Goal: Navigation & Orientation: Find specific page/section

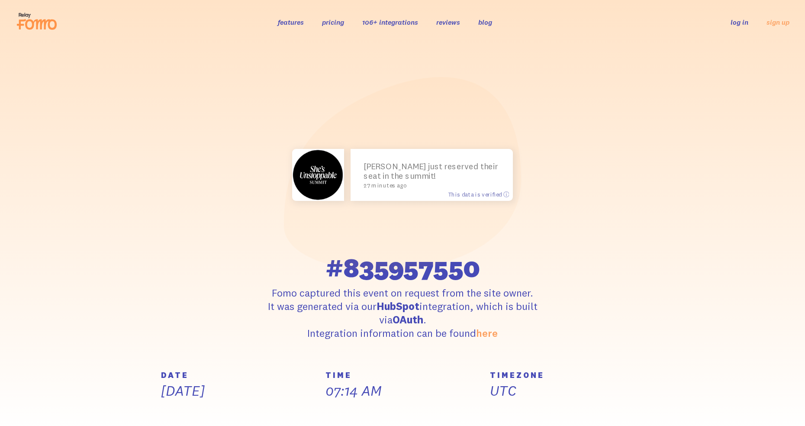
click at [190, 373] on h5 "DATE" at bounding box center [238, 375] width 154 height 8
click at [218, 389] on p "[DATE]" at bounding box center [238, 391] width 154 height 18
click at [252, 422] on div "DATE [DATE]" at bounding box center [238, 398] width 164 height 55
click at [259, 414] on div "DATE [DATE]" at bounding box center [238, 398] width 164 height 55
click at [275, 410] on div "DATE [DATE]" at bounding box center [238, 398] width 164 height 55
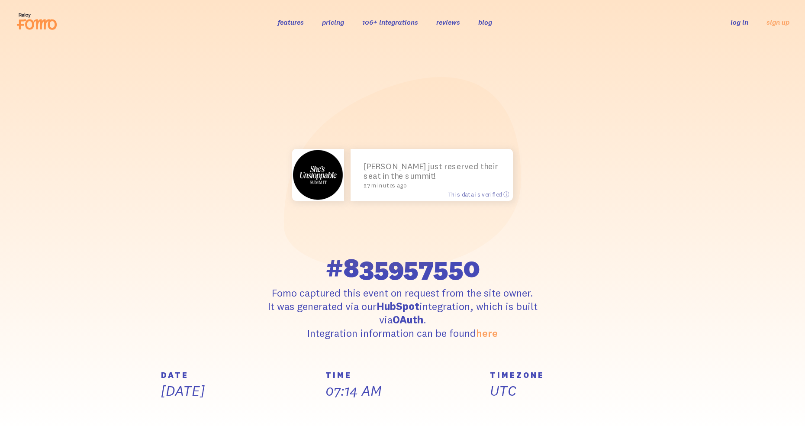
click at [314, 405] on div "DATE [DATE]" at bounding box center [238, 398] width 164 height 55
click at [334, 420] on div "TIME 07:14 AM" at bounding box center [402, 398] width 164 height 55
click at [337, 417] on div "TIME 07:14 AM" at bounding box center [402, 398] width 164 height 55
click at [350, 410] on div "TIME 07:14 AM" at bounding box center [402, 398] width 164 height 55
click at [509, 395] on p "UTC" at bounding box center [567, 391] width 154 height 18
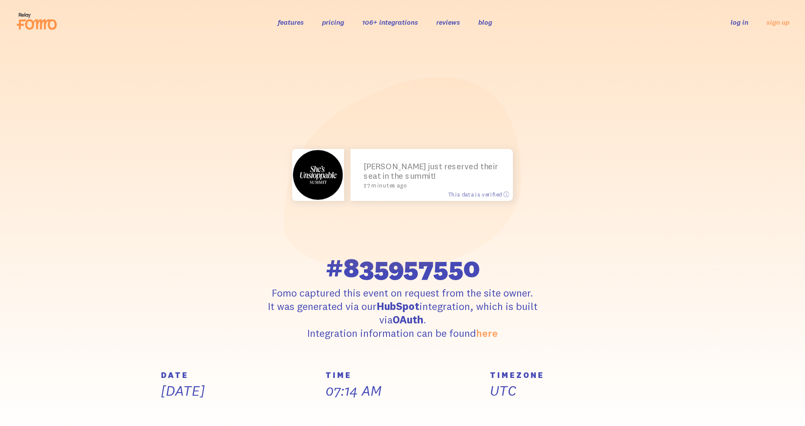
click at [566, 416] on div "TIMEZONE UTC" at bounding box center [567, 398] width 164 height 55
click at [577, 420] on div "TIMEZONE UTC" at bounding box center [567, 398] width 164 height 55
click at [576, 410] on div "TIMEZONE UTC" at bounding box center [567, 398] width 164 height 55
click at [600, 410] on div "TIMEZONE UTC" at bounding box center [567, 398] width 164 height 55
click at [591, 416] on div "TIMEZONE UTC" at bounding box center [567, 398] width 164 height 55
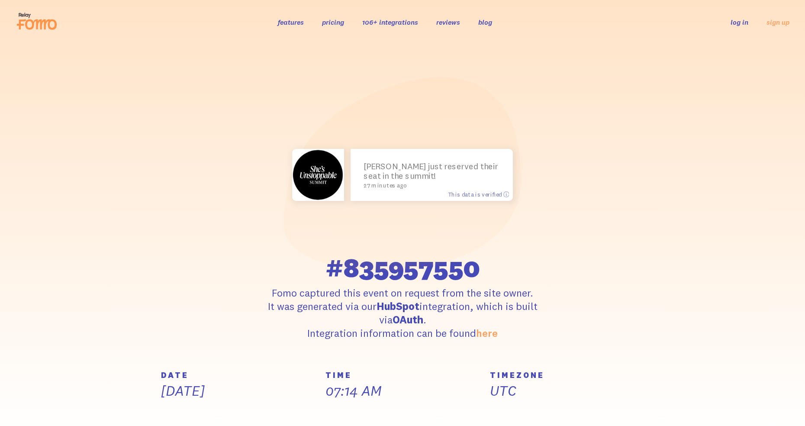
click at [792, 327] on section "[PERSON_NAME] just reserved their seat in the summit! 27 minutes ago This data …" at bounding box center [402, 207] width 805 height 327
click at [793, 356] on section "[PERSON_NAME] just reserved their seat in the summit! 27 minutes ago This data …" at bounding box center [402, 207] width 805 height 327
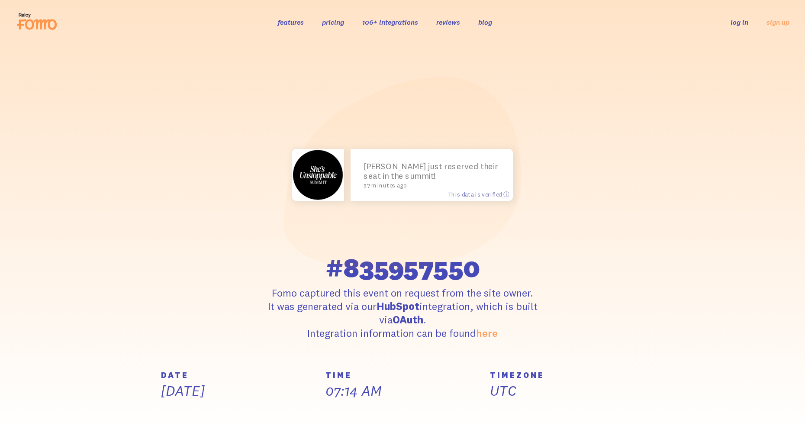
click at [602, 407] on div "TIMEZONE UTC" at bounding box center [567, 398] width 164 height 55
click at [569, 410] on div "TIMEZONE UTC" at bounding box center [567, 398] width 164 height 55
click at [571, 424] on div "TIMEZONE UTC" at bounding box center [567, 398] width 164 height 55
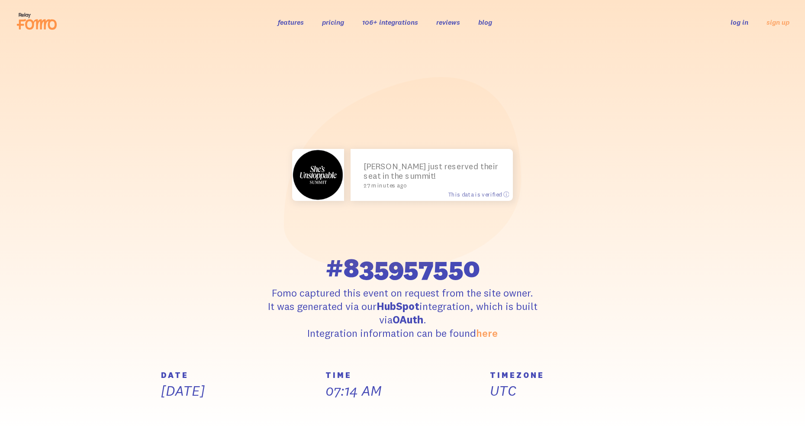
click at [598, 390] on p "UTC" at bounding box center [567, 391] width 154 height 18
click at [616, 413] on div "TIMEZONE UTC" at bounding box center [567, 398] width 164 height 55
click at [605, 417] on div "TIMEZONE UTC" at bounding box center [567, 398] width 164 height 55
click at [584, 406] on div "TIMEZONE UTC" at bounding box center [567, 398] width 164 height 55
click at [581, 423] on div "TIMEZONE UTC" at bounding box center [567, 398] width 164 height 55
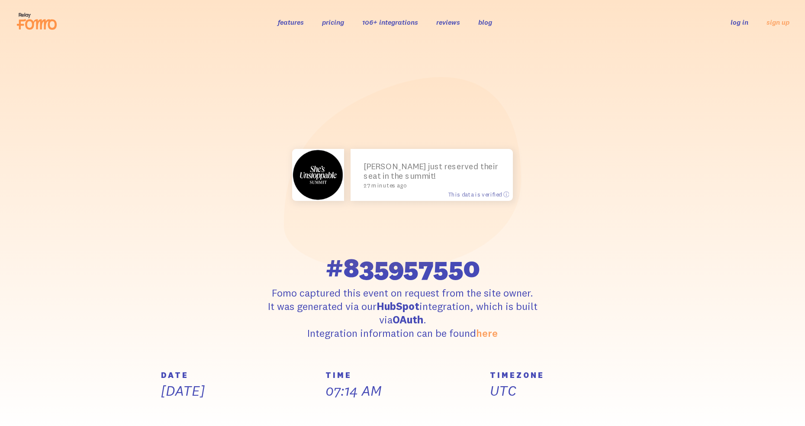
click at [589, 424] on div "TIMEZONE UTC" at bounding box center [567, 398] width 164 height 55
click at [546, 406] on div "TIMEZONE UTC" at bounding box center [567, 398] width 164 height 55
click at [490, 397] on p "UTC" at bounding box center [567, 391] width 154 height 18
click at [579, 408] on div "TIMEZONE UTC" at bounding box center [567, 398] width 164 height 55
click at [580, 417] on div "TIMEZONE UTC" at bounding box center [567, 398] width 164 height 55
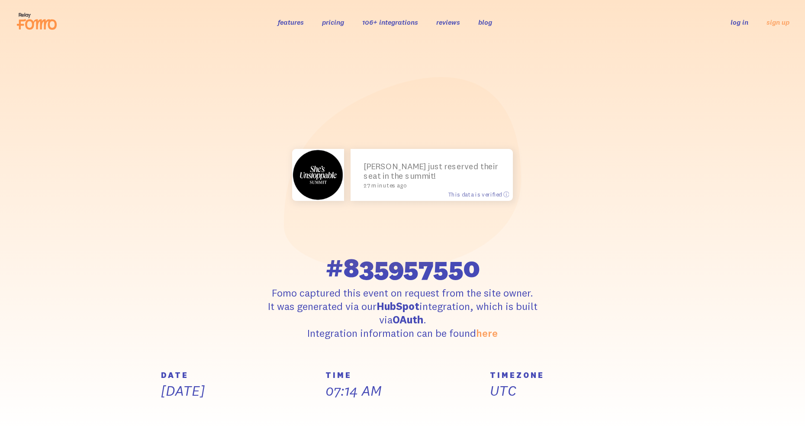
click at [557, 421] on div "TIMEZONE UTC" at bounding box center [567, 398] width 164 height 55
click at [571, 424] on div "TIMEZONE UTC" at bounding box center [567, 398] width 164 height 55
click at [574, 409] on div "TIMEZONE UTC" at bounding box center [567, 398] width 164 height 55
click at [614, 402] on div "TIMEZONE UTC" at bounding box center [567, 398] width 164 height 55
click at [611, 421] on div "TIMEZONE UTC" at bounding box center [567, 398] width 164 height 55
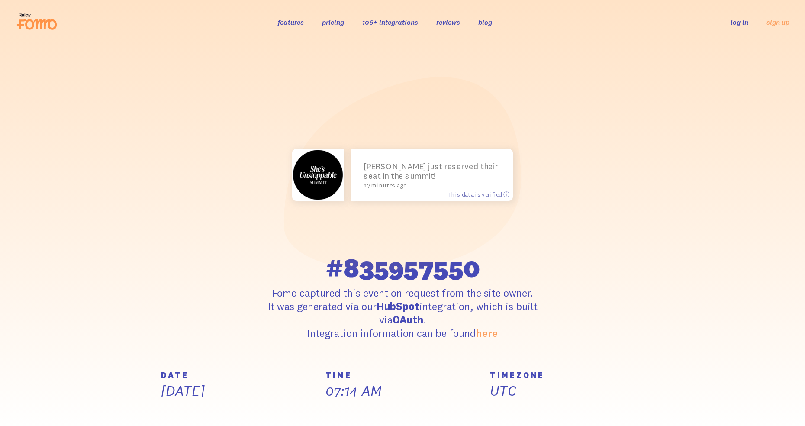
click at [648, 420] on div "TIMEZONE UTC" at bounding box center [567, 398] width 164 height 55
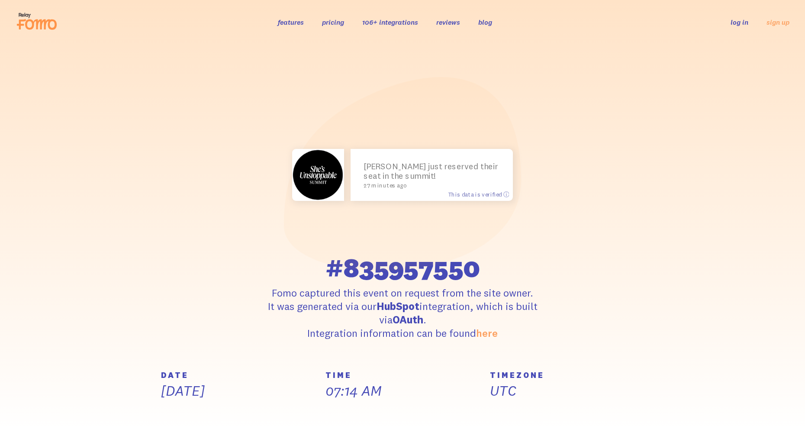
click at [703, 366] on section "[PERSON_NAME] just reserved their seat in the summit! 27 minutes ago This data …" at bounding box center [402, 207] width 805 height 327
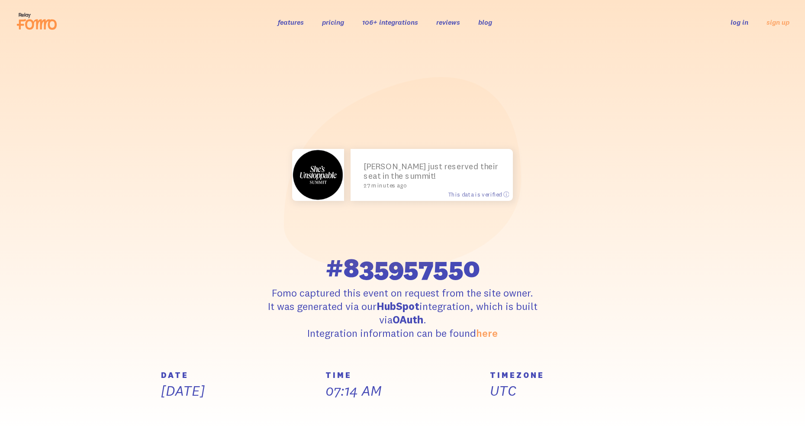
click at [622, 415] on div "TIMEZONE UTC" at bounding box center [567, 398] width 164 height 55
click at [608, 419] on div "TIMEZONE UTC" at bounding box center [567, 398] width 164 height 55
click at [517, 413] on div "TIMEZONE UTC" at bounding box center [567, 398] width 164 height 55
click at [486, 415] on div "TIMEZONE UTC" at bounding box center [567, 398] width 164 height 55
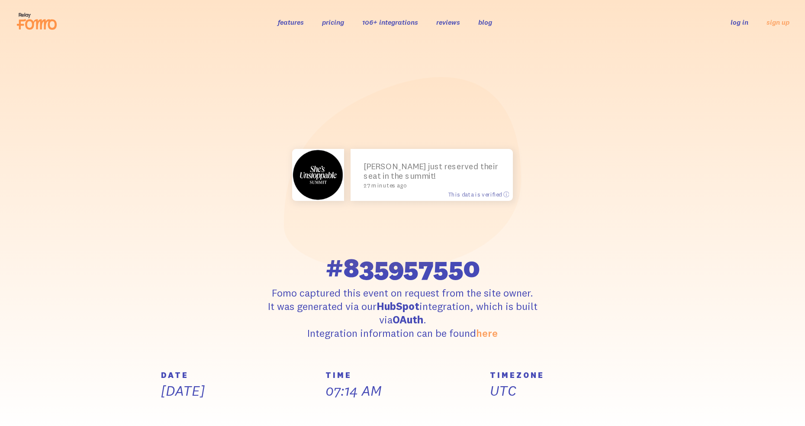
click at [472, 386] on p "07:14 AM" at bounding box center [402, 391] width 154 height 18
click at [504, 383] on p "UTC" at bounding box center [567, 391] width 154 height 18
click at [504, 394] on p "UTC" at bounding box center [567, 391] width 154 height 18
click at [561, 424] on div "TIMEZONE UTC" at bounding box center [567, 398] width 164 height 55
click at [621, 424] on div "TIMEZONE UTC" at bounding box center [567, 398] width 164 height 55
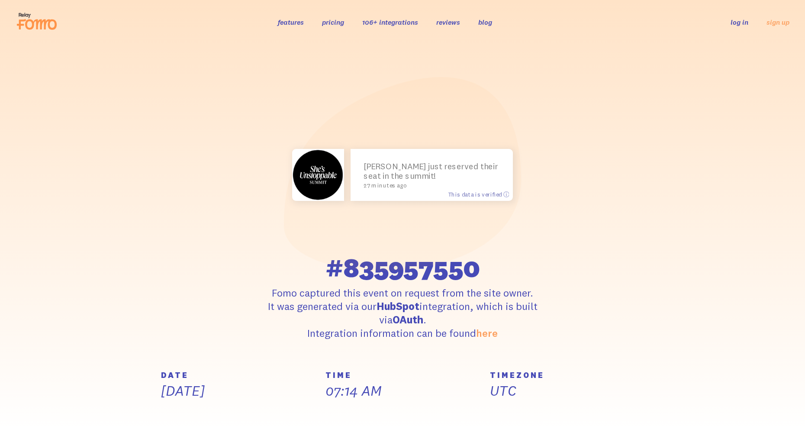
click at [595, 412] on div "TIMEZONE UTC" at bounding box center [567, 398] width 164 height 55
click at [582, 402] on div "TIMEZONE UTC" at bounding box center [567, 398] width 164 height 55
click at [563, 408] on div "TIMEZONE UTC" at bounding box center [567, 398] width 164 height 55
click at [555, 420] on div "TIMEZONE UTC" at bounding box center [567, 398] width 164 height 55
click at [563, 422] on div "TIMEZONE UTC" at bounding box center [567, 398] width 164 height 55
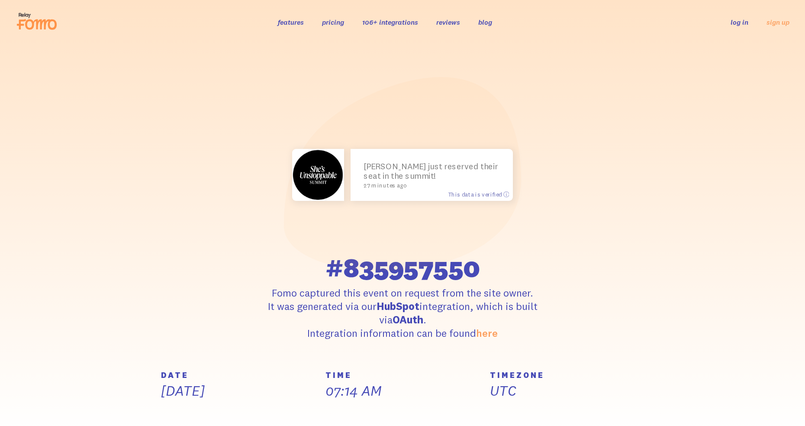
click at [565, 417] on div "TIMEZONE UTC" at bounding box center [567, 398] width 164 height 55
click at [584, 424] on div "TIMEZONE UTC" at bounding box center [567, 398] width 164 height 55
click at [592, 415] on div "TIMEZONE UTC" at bounding box center [567, 398] width 164 height 55
click at [598, 414] on div "TIMEZONE UTC" at bounding box center [567, 398] width 164 height 55
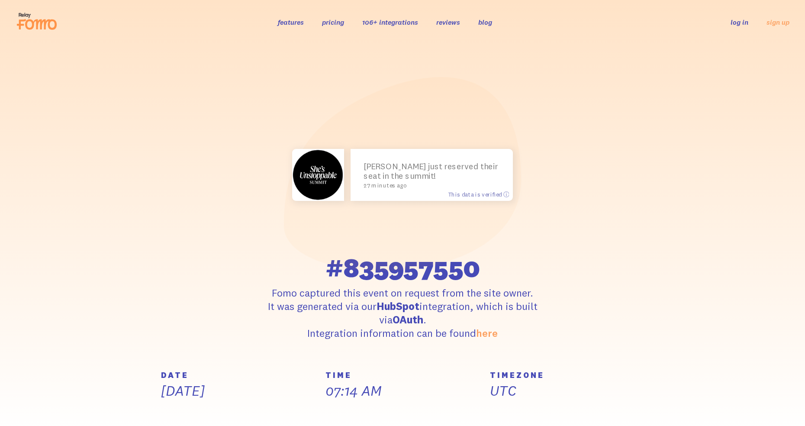
click at [621, 409] on div "TIMEZONE UTC" at bounding box center [567, 398] width 164 height 55
click at [624, 425] on div "TIMEZONE UTC" at bounding box center [567, 398] width 164 height 55
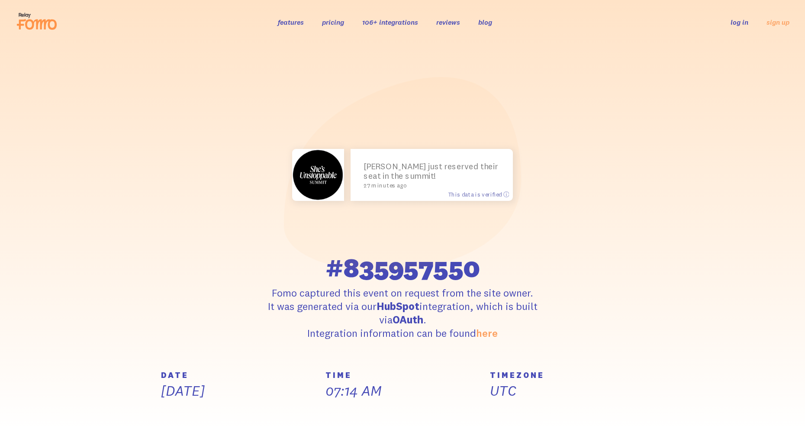
click at [608, 422] on div "TIMEZONE UTC" at bounding box center [567, 398] width 164 height 55
click at [247, 347] on section "[PERSON_NAME] just reserved their seat in the summit! 27 minutes ago This data …" at bounding box center [402, 207] width 805 height 327
click at [291, 382] on p "[DATE]" at bounding box center [238, 391] width 154 height 18
click at [307, 384] on p "[DATE]" at bounding box center [238, 391] width 154 height 18
click at [155, 358] on section "[PERSON_NAME] just reserved their seat in the summit! 27 minutes ago This data …" at bounding box center [402, 207] width 805 height 327
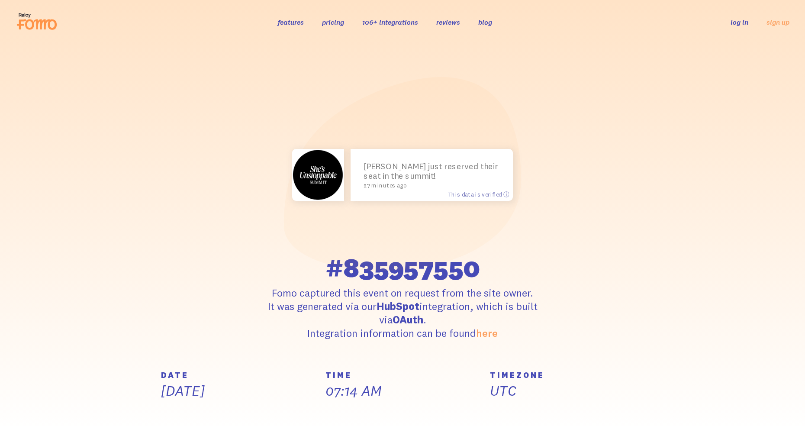
click at [182, 414] on div "DATE [DATE]" at bounding box center [238, 398] width 164 height 55
click at [534, 407] on div "TIMEZONE UTC" at bounding box center [567, 398] width 164 height 55
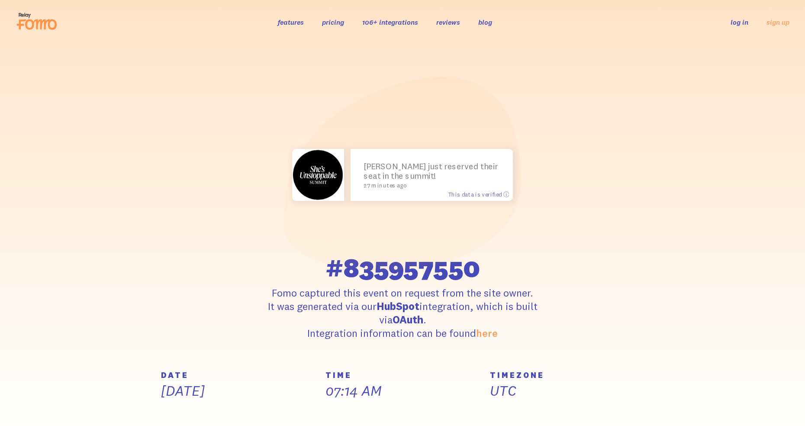
click at [6, 336] on section "[PERSON_NAME] just reserved their seat in the summit! 27 minutes ago This data …" at bounding box center [402, 207] width 805 height 327
click at [22, 338] on section "[PERSON_NAME] just reserved their seat in the summit! 27 minutes ago This data …" at bounding box center [402, 207] width 805 height 327
click at [547, 399] on p "UTC" at bounding box center [567, 391] width 154 height 18
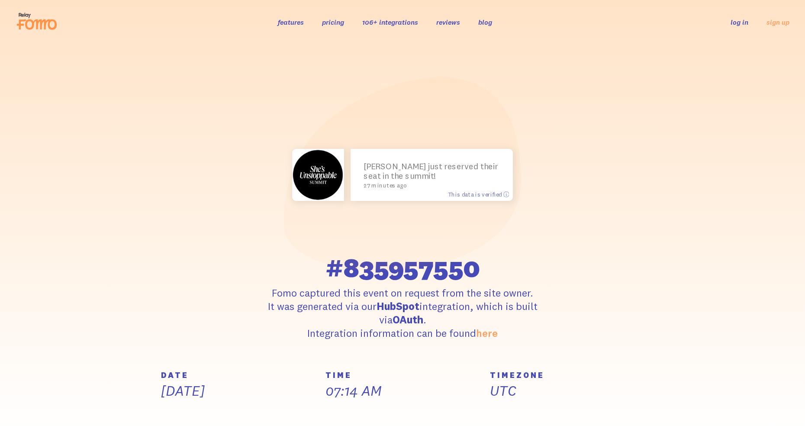
click at [53, 327] on section "[PERSON_NAME] just reserved their seat in the summit! 27 minutes ago This data …" at bounding box center [402, 207] width 805 height 327
click at [547, 413] on div "TIMEZONE UTC" at bounding box center [567, 398] width 164 height 55
click at [30, 297] on section "[PERSON_NAME] just reserved their seat in the summit! 27 minutes ago This data …" at bounding box center [402, 207] width 805 height 327
click at [6, 336] on section "[PERSON_NAME] just reserved their seat in the summit! 27 minutes ago This data …" at bounding box center [402, 207] width 805 height 327
click at [556, 425] on div "TIMEZONE UTC" at bounding box center [567, 398] width 164 height 55
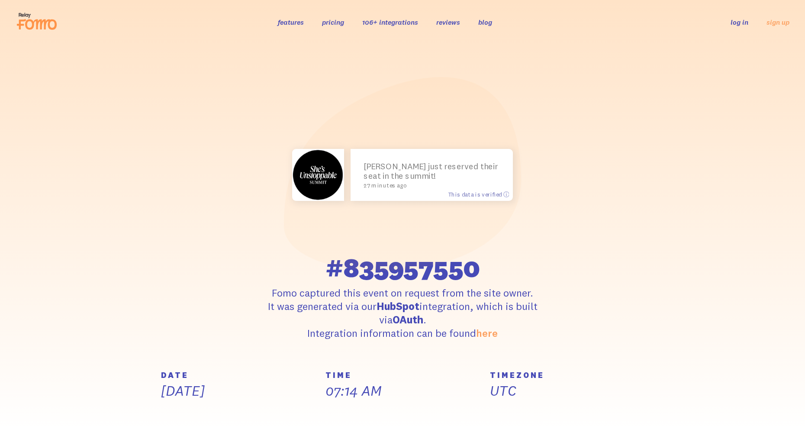
click at [13, 363] on section "[PERSON_NAME] just reserved their seat in the summit! 27 minutes ago This data …" at bounding box center [402, 207] width 805 height 327
click at [528, 416] on div "TIMEZONE UTC" at bounding box center [567, 398] width 164 height 55
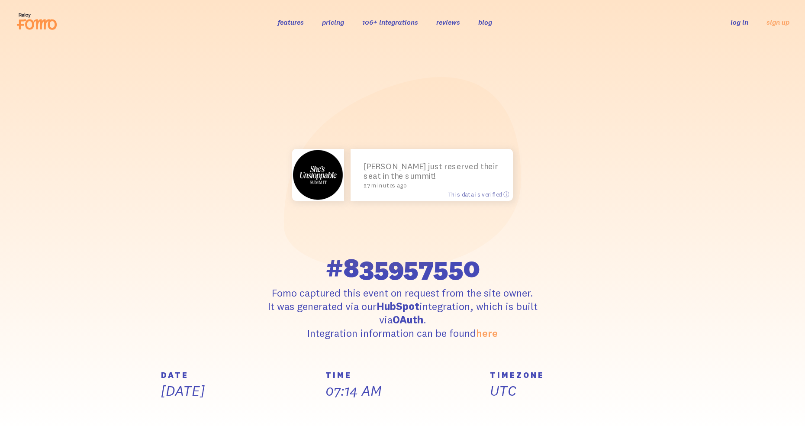
click at [566, 400] on p "UTC" at bounding box center [567, 391] width 154 height 18
click at [573, 419] on div "TIMEZONE UTC" at bounding box center [567, 398] width 164 height 55
click at [579, 412] on div "TIMEZONE UTC" at bounding box center [567, 398] width 164 height 55
click at [132, 123] on section "[PERSON_NAME] just reserved their seat in the summit! 27 minutes ago This data …" at bounding box center [402, 207] width 805 height 327
click at [126, 146] on section "[PERSON_NAME] just reserved their seat in the summit! 27 minutes ago This data …" at bounding box center [402, 207] width 805 height 327
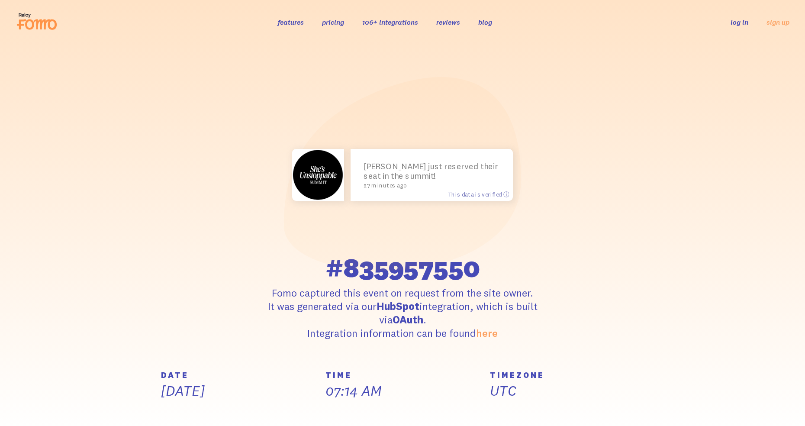
click at [63, 149] on section "[PERSON_NAME] just reserved their seat in the summit! 27 minutes ago This data …" at bounding box center [402, 207] width 805 height 327
click at [66, 161] on section "[PERSON_NAME] just reserved their seat in the summit! 27 minutes ago This data …" at bounding box center [402, 207] width 805 height 327
click at [68, 188] on section "[PERSON_NAME] just reserved their seat in the summit! 27 minutes ago This data …" at bounding box center [402, 207] width 805 height 327
click at [72, 214] on section "[PERSON_NAME] just reserved their seat in the summit! 27 minutes ago This data …" at bounding box center [402, 207] width 805 height 327
click at [77, 242] on section "[PERSON_NAME] just reserved their seat in the summit! 27 minutes ago This data …" at bounding box center [402, 207] width 805 height 327
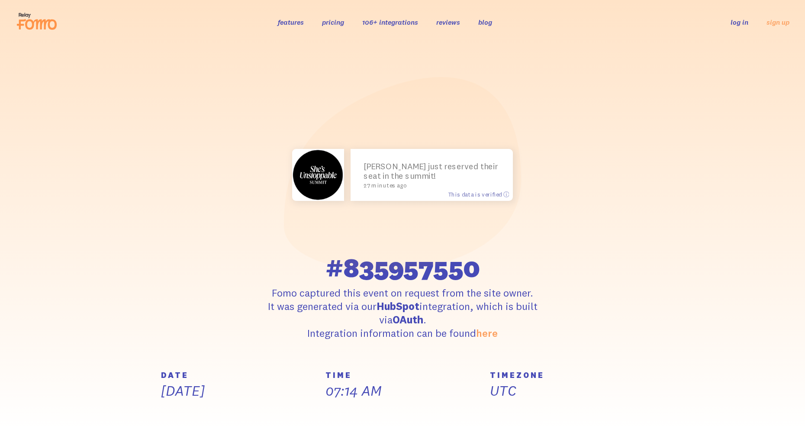
click at [105, 310] on section "[PERSON_NAME] just reserved their seat in the summit! 27 minutes ago This data …" at bounding box center [402, 207] width 805 height 327
click at [82, 329] on section "[PERSON_NAME] just reserved their seat in the summit! 27 minutes ago This data …" at bounding box center [402, 207] width 805 height 327
click at [556, 418] on div "TIMEZONE UTC" at bounding box center [567, 398] width 164 height 55
click at [85, 346] on section "[PERSON_NAME] just reserved their seat in the summit! 27 minutes ago This data …" at bounding box center [402, 207] width 805 height 327
click at [594, 405] on div "TIMEZONE UTC" at bounding box center [567, 398] width 164 height 55
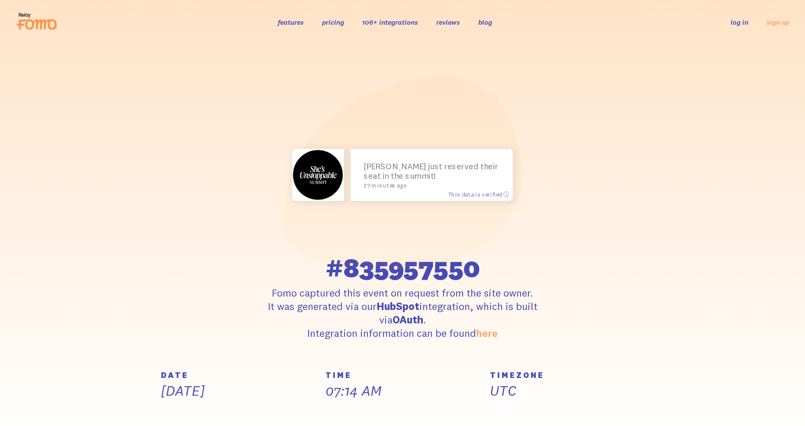
click at [59, 346] on section "[PERSON_NAME] just reserved their seat in the summit! 27 minutes ago This data …" at bounding box center [402, 207] width 805 height 327
click at [586, 422] on div "TIMEZONE UTC" at bounding box center [567, 398] width 164 height 55
click at [527, 409] on div "TIMEZONE UTC" at bounding box center [567, 398] width 164 height 55
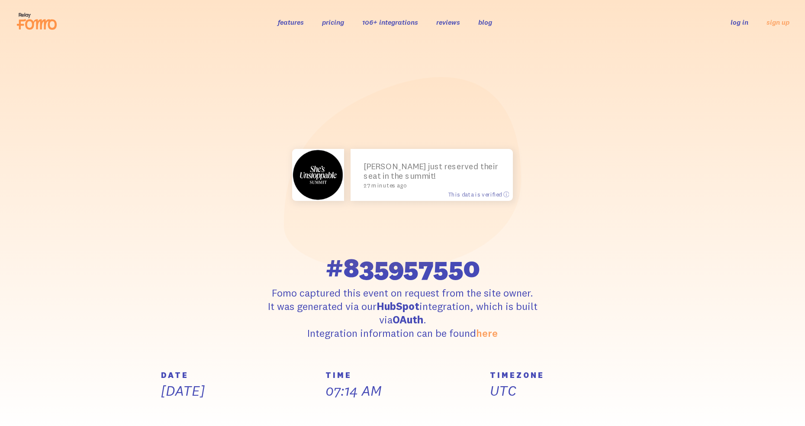
click at [10, 366] on section "[PERSON_NAME] just reserved their seat in the summit! 27 minutes ago This data …" at bounding box center [402, 207] width 805 height 327
click at [566, 416] on div "TIMEZONE UTC" at bounding box center [567, 398] width 164 height 55
click at [72, 363] on section "[PERSON_NAME] just reserved their seat in the summit! 27 minutes ago This data …" at bounding box center [402, 207] width 805 height 327
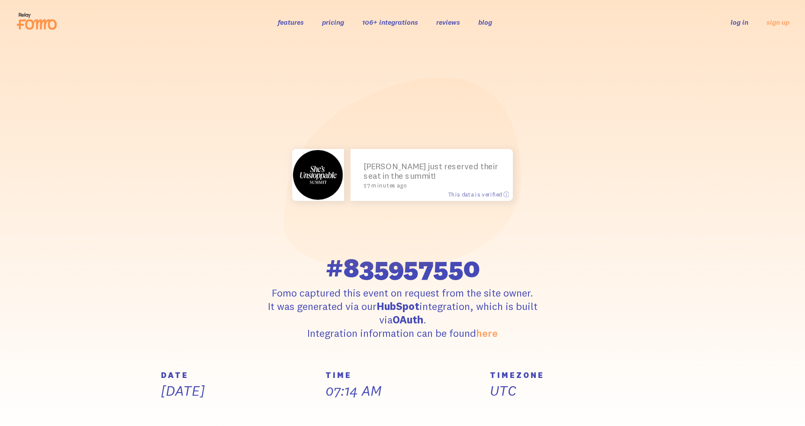
click at [550, 400] on p "UTC" at bounding box center [567, 391] width 154 height 18
click at [159, 396] on div "DATE [DATE]" at bounding box center [238, 398] width 164 height 55
click at [171, 419] on div "DATE [DATE]" at bounding box center [238, 398] width 164 height 55
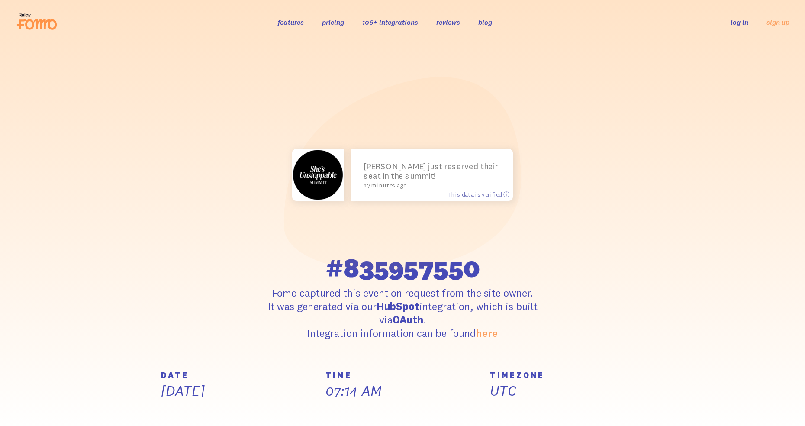
click at [190, 411] on div "DATE [DATE]" at bounding box center [238, 398] width 164 height 55
click at [139, 337] on section "[PERSON_NAME] just reserved their seat in the summit! 27 minutes ago This data …" at bounding box center [402, 207] width 805 height 327
click at [122, 331] on section "[PERSON_NAME] just reserved their seat in the summit! 27 minutes ago This data …" at bounding box center [402, 207] width 805 height 327
click at [106, 344] on section "[PERSON_NAME] just reserved their seat in the summit! 27 minutes ago This data …" at bounding box center [402, 207] width 805 height 327
click at [106, 352] on section "[PERSON_NAME] just reserved their seat in the summit! 27 minutes ago This data …" at bounding box center [402, 207] width 805 height 327
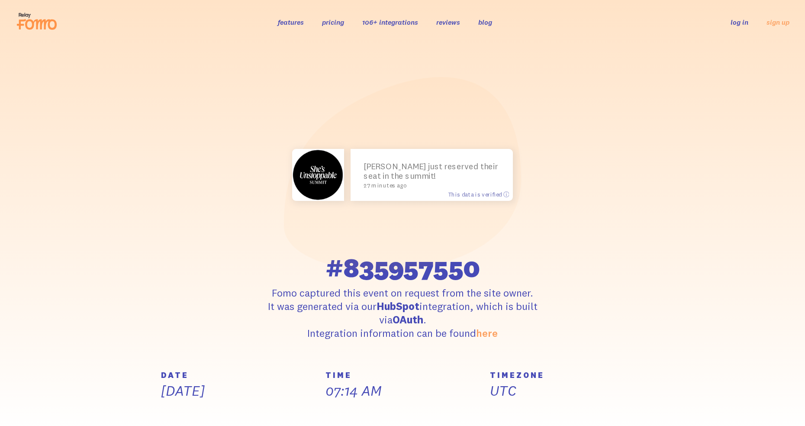
click at [161, 384] on p "[DATE]" at bounding box center [238, 391] width 154 height 18
click at [157, 409] on div "DATE [DATE]" at bounding box center [238, 398] width 164 height 55
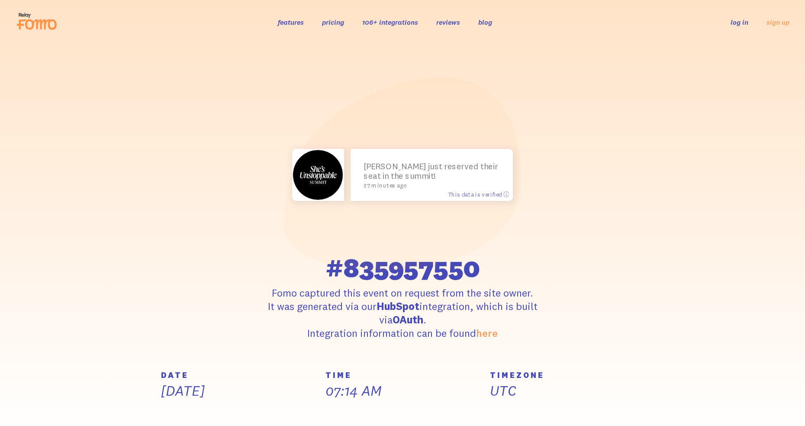
click at [161, 423] on div "DATE [DATE]" at bounding box center [238, 398] width 164 height 55
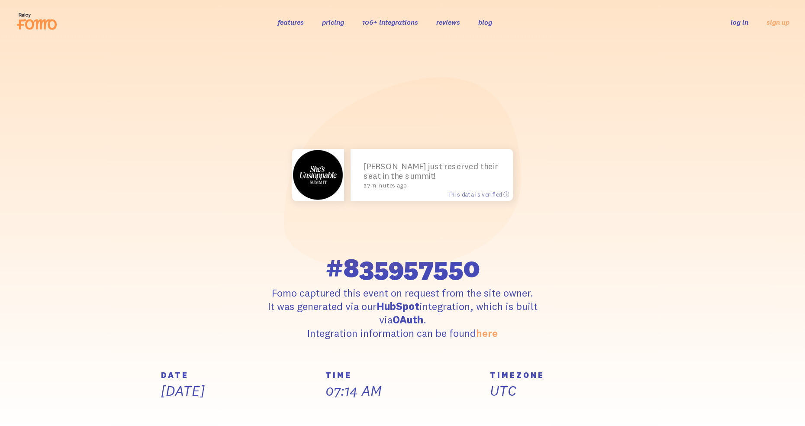
click at [225, 406] on div "DATE [DATE]" at bounding box center [238, 398] width 164 height 55
click at [208, 400] on p "[DATE]" at bounding box center [238, 391] width 154 height 18
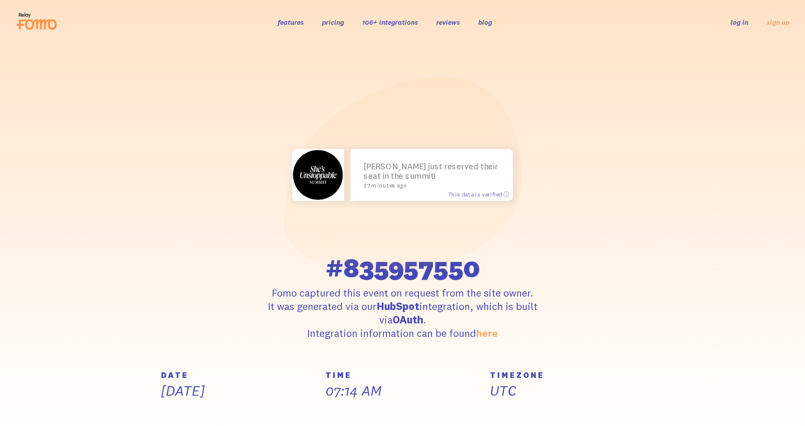
click at [236, 419] on div "DATE [DATE]" at bounding box center [238, 398] width 164 height 55
click at [223, 421] on div "DATE [DATE]" at bounding box center [238, 398] width 164 height 55
click at [199, 410] on div "DATE [DATE]" at bounding box center [238, 398] width 164 height 55
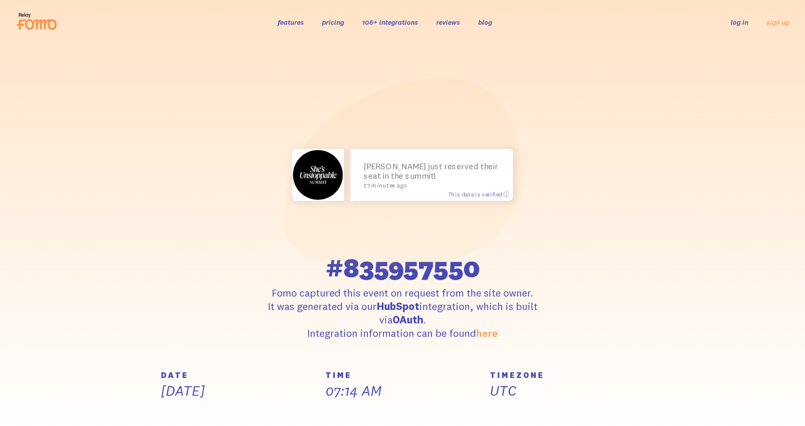
click at [226, 413] on div "DATE [DATE]" at bounding box center [238, 398] width 164 height 55
click at [229, 400] on div "DATE [DATE]" at bounding box center [238, 398] width 164 height 55
click at [161, 208] on div "[PERSON_NAME] just reserved their seat in the summit! 27 minutes ago This data …" at bounding box center [402, 207] width 493 height 265
click at [161, 219] on div "[PERSON_NAME] just reserved their seat in the summit! 27 minutes ago This data …" at bounding box center [402, 207] width 493 height 265
click at [162, 240] on div "[PERSON_NAME] just reserved their seat in the summit! 27 minutes ago This data …" at bounding box center [402, 207] width 493 height 265
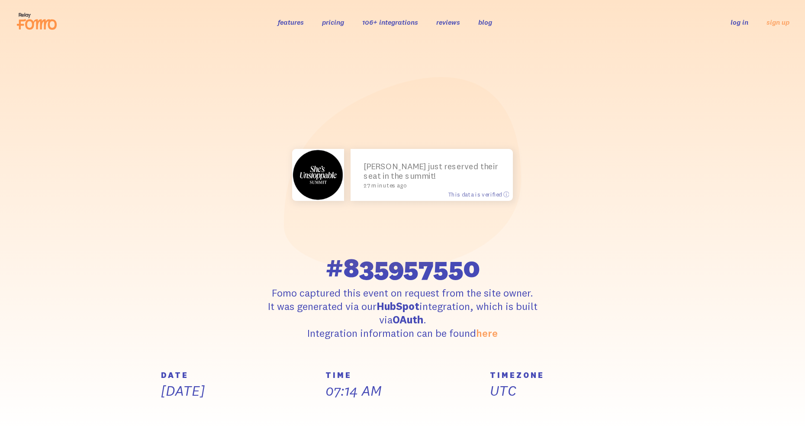
click at [167, 264] on div "[PERSON_NAME] just reserved their seat in the summit! 27 minutes ago This data …" at bounding box center [402, 207] width 493 height 265
click at [188, 313] on div "[PERSON_NAME] just reserved their seat in the summit! 27 minutes ago This data …" at bounding box center [402, 207] width 493 height 265
click at [176, 330] on div "[PERSON_NAME] just reserved their seat in the summit! 27 minutes ago This data …" at bounding box center [402, 207] width 493 height 265
click at [177, 340] on div "[PERSON_NAME] just reserved their seat in the summit! 27 minutes ago This data …" at bounding box center [402, 207] width 493 height 265
click at [189, 341] on section "[PERSON_NAME] just reserved their seat in the summit! 27 minutes ago This data …" at bounding box center [402, 207] width 805 height 327
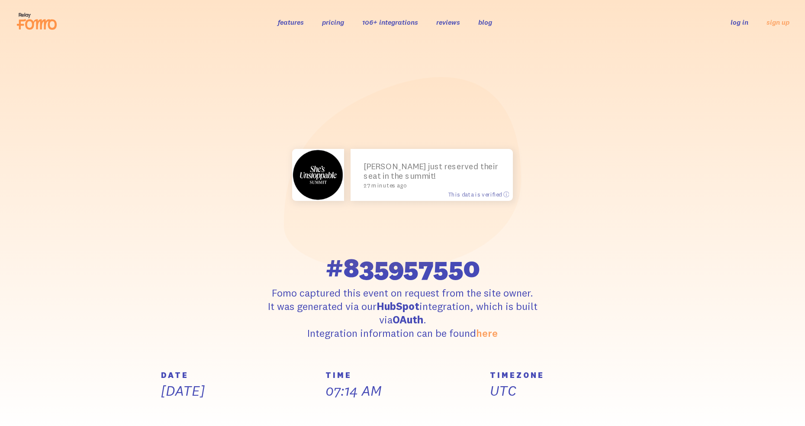
click at [188, 362] on section "[PERSON_NAME] just reserved their seat in the summit! 27 minutes ago This data …" at bounding box center [402, 207] width 805 height 327
click at [194, 389] on p "[DATE]" at bounding box center [238, 391] width 154 height 18
click at [627, 405] on div "TIMEZONE UTC" at bounding box center [567, 398] width 164 height 55
click at [617, 419] on div "TIMEZONE UTC" at bounding box center [567, 398] width 164 height 55
click at [623, 418] on div "TIMEZONE UTC" at bounding box center [567, 398] width 164 height 55
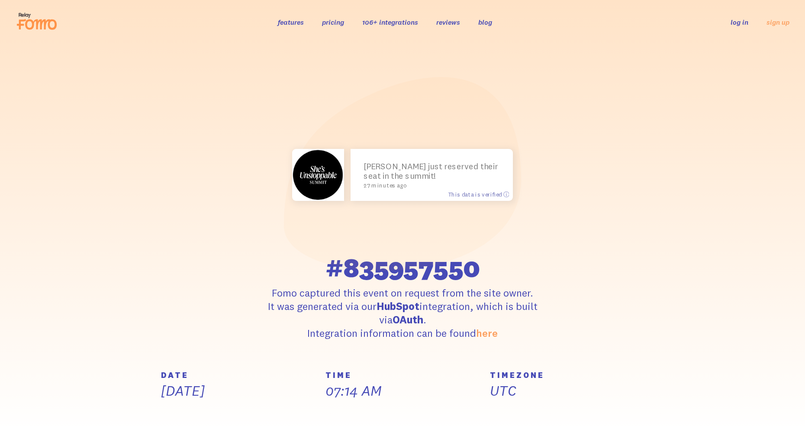
click at [562, 418] on div "TIMEZONE UTC" at bounding box center [567, 398] width 164 height 55
click at [568, 424] on div "TIMEZONE UTC" at bounding box center [567, 398] width 164 height 55
click at [564, 419] on div "TIMEZONE UTC" at bounding box center [567, 398] width 164 height 55
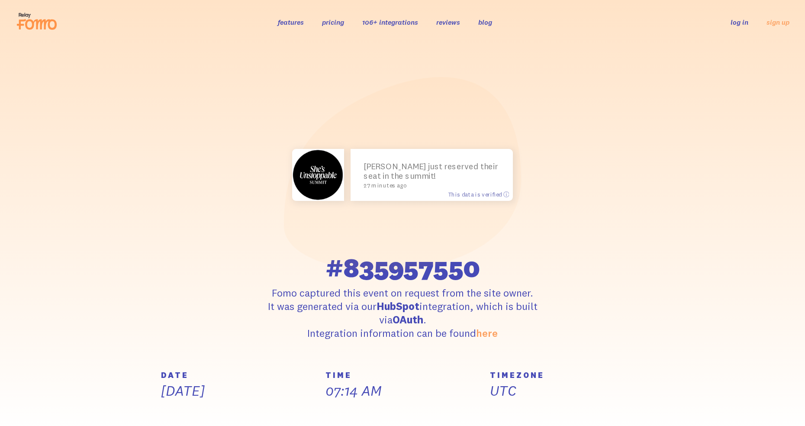
click at [559, 415] on div "TIMEZONE UTC" at bounding box center [567, 398] width 164 height 55
click at [576, 413] on div "TIMEZONE UTC" at bounding box center [567, 398] width 164 height 55
click at [631, 381] on div "TIMEZONE UTC" at bounding box center [567, 385] width 154 height 29
click at [624, 378] on h5 "TIMEZONE" at bounding box center [567, 375] width 154 height 8
click at [624, 389] on p "UTC" at bounding box center [567, 391] width 154 height 18
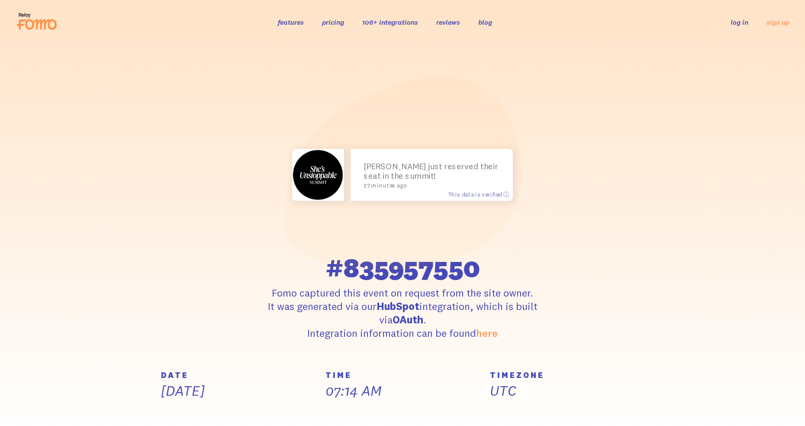
click at [646, 408] on div "TIMEZONE UTC" at bounding box center [567, 398] width 164 height 55
click at [627, 404] on div "TIMEZONE UTC" at bounding box center [567, 398] width 164 height 55
click at [619, 411] on div "TIMEZONE UTC" at bounding box center [567, 398] width 164 height 55
click at [626, 402] on div "TIMEZONE UTC" at bounding box center [567, 398] width 164 height 55
click at [602, 417] on div "TIMEZONE UTC" at bounding box center [567, 398] width 164 height 55
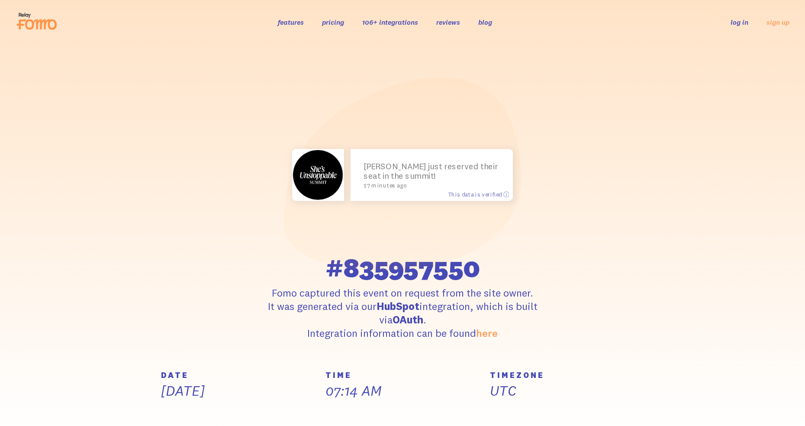
click at [615, 420] on div "TIMEZONE UTC" at bounding box center [567, 398] width 164 height 55
click at [618, 418] on div "TIMEZONE UTC" at bounding box center [567, 398] width 164 height 55
click at [621, 405] on div "TIMEZONE UTC" at bounding box center [567, 398] width 164 height 55
click at [606, 410] on div "TIMEZONE UTC" at bounding box center [567, 398] width 164 height 55
click at [586, 415] on div "TIMEZONE UTC" at bounding box center [567, 398] width 164 height 55
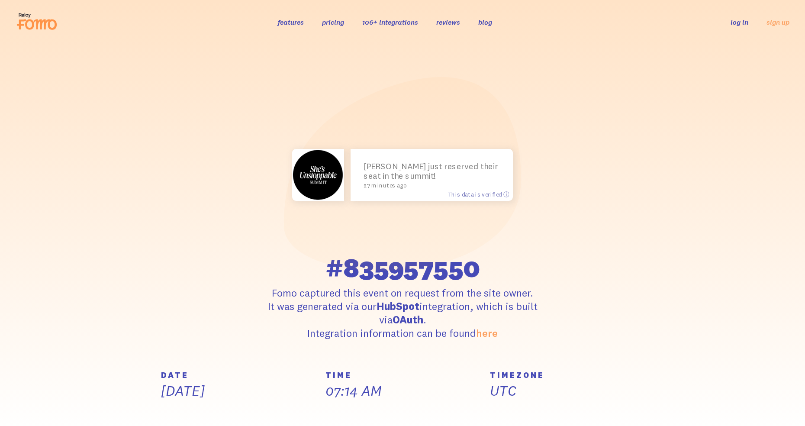
click at [580, 417] on div "TIMEZONE UTC" at bounding box center [567, 398] width 164 height 55
click at [597, 419] on div "TIMEZONE UTC" at bounding box center [567, 398] width 164 height 55
click at [590, 418] on div "TIMEZONE UTC" at bounding box center [567, 398] width 164 height 55
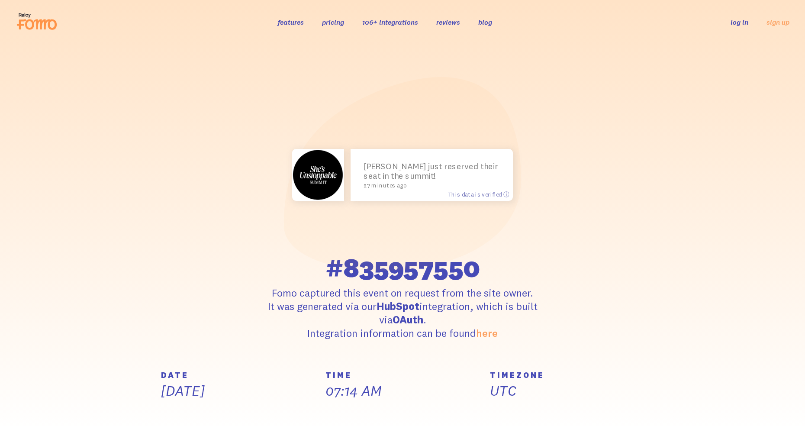
click at [51, 125] on section "[PERSON_NAME] just reserved their seat in the summit! 27 minutes ago This data …" at bounding box center [402, 207] width 805 height 327
click at [59, 148] on section "[PERSON_NAME] just reserved their seat in the summit! 27 minutes ago This data …" at bounding box center [402, 207] width 805 height 327
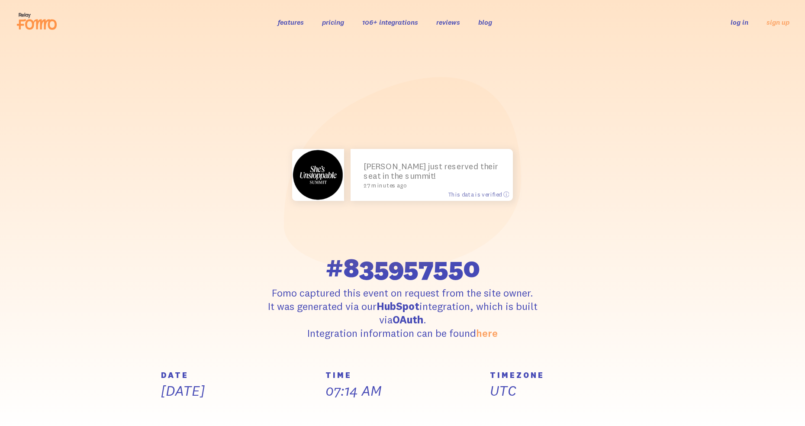
click at [63, 177] on section "[PERSON_NAME] just reserved their seat in the summit! 27 minutes ago This data …" at bounding box center [402, 207] width 805 height 327
click at [61, 183] on section "[PERSON_NAME] just reserved their seat in the summit! 27 minutes ago This data …" at bounding box center [402, 207] width 805 height 327
click at [61, 205] on section "[PERSON_NAME] just reserved their seat in the summit! 27 minutes ago This data …" at bounding box center [402, 207] width 805 height 327
click at [69, 289] on section "[PERSON_NAME] just reserved their seat in the summit! 27 minutes ago This data …" at bounding box center [402, 207] width 805 height 327
click at [82, 299] on section "[PERSON_NAME] just reserved their seat in the summit! 27 minutes ago This data …" at bounding box center [402, 207] width 805 height 327
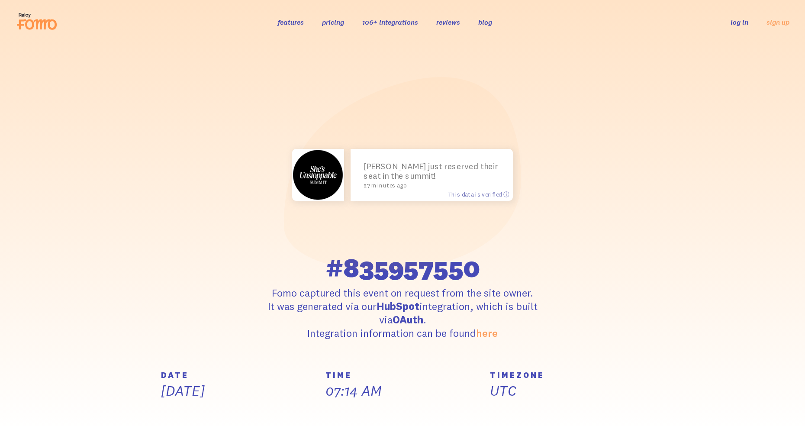
click at [83, 297] on section "[PERSON_NAME] just reserved their seat in the summit! 27 minutes ago This data …" at bounding box center [402, 207] width 805 height 327
click at [70, 266] on section "[PERSON_NAME] just reserved their seat in the summit! 27 minutes ago This data …" at bounding box center [402, 207] width 805 height 327
click at [85, 286] on section "[PERSON_NAME] just reserved their seat in the summit! 27 minutes ago This data …" at bounding box center [402, 207] width 805 height 327
click at [104, 294] on section "[PERSON_NAME] just reserved their seat in the summit! 27 minutes ago This data …" at bounding box center [402, 207] width 805 height 327
click at [108, 300] on section "[PERSON_NAME] just reserved their seat in the summit! 27 minutes ago This data …" at bounding box center [402, 207] width 805 height 327
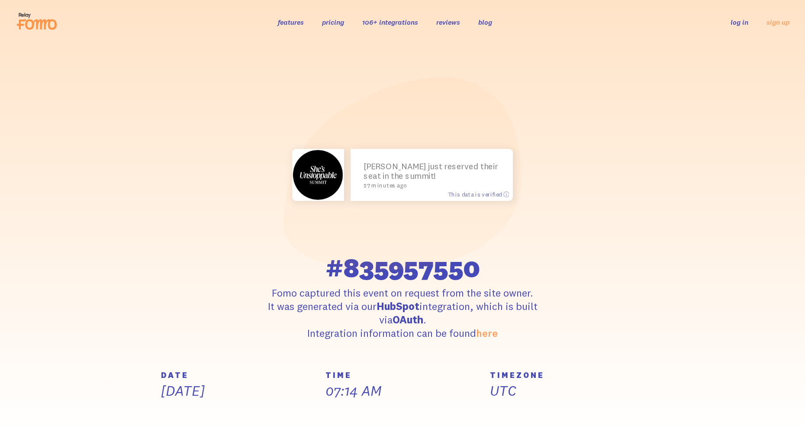
click at [98, 303] on section "[PERSON_NAME] just reserved their seat in the summit! 27 minutes ago This data …" at bounding box center [402, 207] width 805 height 327
click at [116, 321] on section "[PERSON_NAME] just reserved their seat in the summit! 27 minutes ago This data …" at bounding box center [402, 207] width 805 height 327
click at [98, 311] on section "[PERSON_NAME] just reserved their seat in the summit! 27 minutes ago This data …" at bounding box center [402, 207] width 805 height 327
click at [100, 296] on section "[PERSON_NAME] just reserved their seat in the summit! 27 minutes ago This data …" at bounding box center [402, 207] width 805 height 327
click at [96, 286] on section "[PERSON_NAME] just reserved their seat in the summit! 27 minutes ago This data …" at bounding box center [402, 207] width 805 height 327
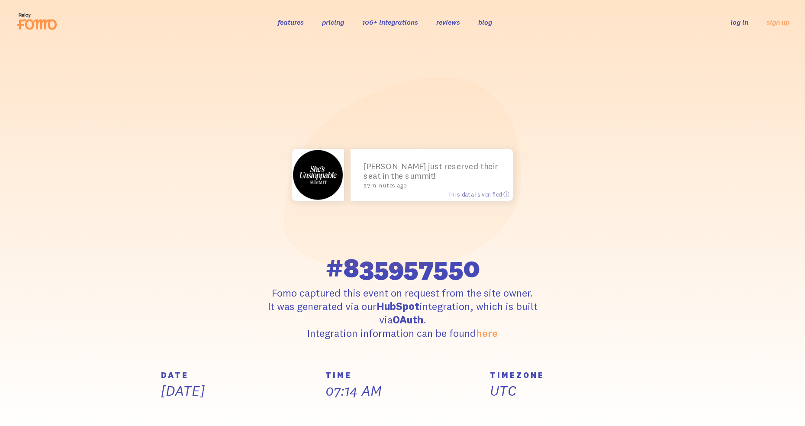
click at [81, 301] on section "[PERSON_NAME] just reserved their seat in the summit! 27 minutes ago This data …" at bounding box center [402, 207] width 805 height 327
click at [101, 331] on section "[PERSON_NAME] just reserved their seat in the summit! 27 minutes ago This data …" at bounding box center [402, 207] width 805 height 327
click at [132, 341] on section "[PERSON_NAME] just reserved their seat in the summit! 27 minutes ago This data …" at bounding box center [402, 207] width 805 height 327
click at [121, 305] on section "[PERSON_NAME] just reserved their seat in the summit! 27 minutes ago This data …" at bounding box center [402, 207] width 805 height 327
click at [161, 349] on section "[PERSON_NAME] just reserved their seat in the summit! 27 minutes ago This data …" at bounding box center [402, 207] width 805 height 327
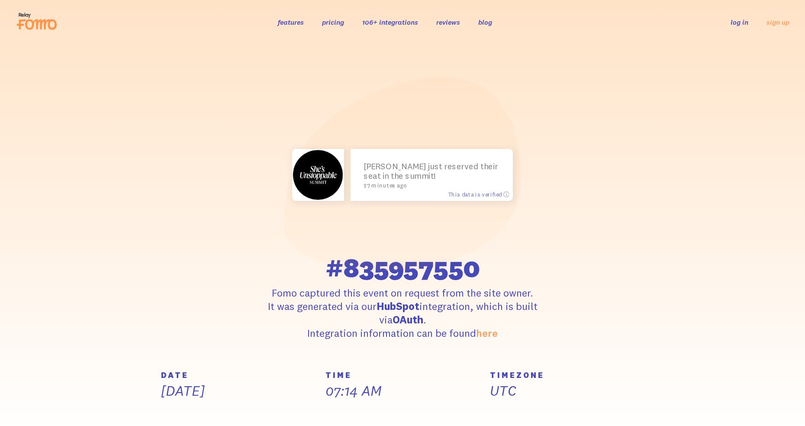
click at [178, 400] on div "DATE [DATE]" at bounding box center [238, 398] width 164 height 55
click at [192, 396] on p "[DATE]" at bounding box center [238, 391] width 154 height 18
click at [194, 378] on h5 "DATE" at bounding box center [238, 375] width 154 height 8
click at [218, 349] on section "[PERSON_NAME] just reserved their seat in the summit! 27 minutes ago This data …" at bounding box center [402, 207] width 805 height 327
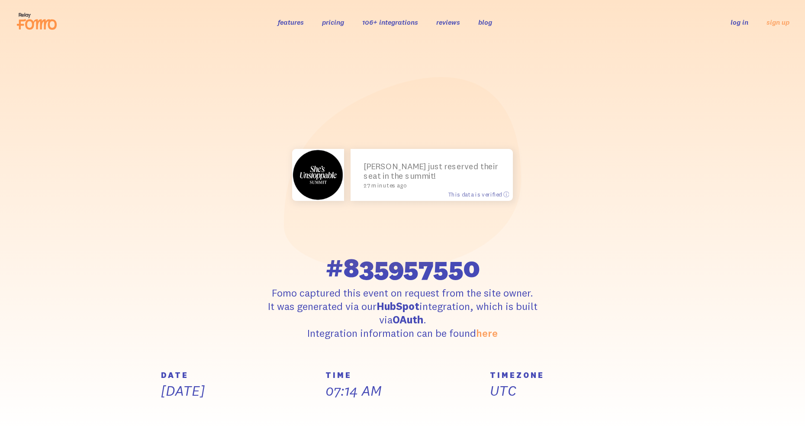
click at [237, 361] on section "[PERSON_NAME] just reserved their seat in the summit! 27 minutes ago This data …" at bounding box center [402, 207] width 805 height 327
click at [235, 359] on section "[PERSON_NAME] just reserved their seat in the summit! 27 minutes ago This data …" at bounding box center [402, 207] width 805 height 327
click at [263, 369] on section "[PERSON_NAME] just reserved their seat in the summit! 27 minutes ago This data …" at bounding box center [402, 207] width 805 height 327
click at [291, 367] on section "[PERSON_NAME] just reserved their seat in the summit! 27 minutes ago This data …" at bounding box center [402, 207] width 805 height 327
click at [298, 350] on section "[PERSON_NAME] just reserved their seat in the summit! 27 minutes ago This data …" at bounding box center [402, 207] width 805 height 327
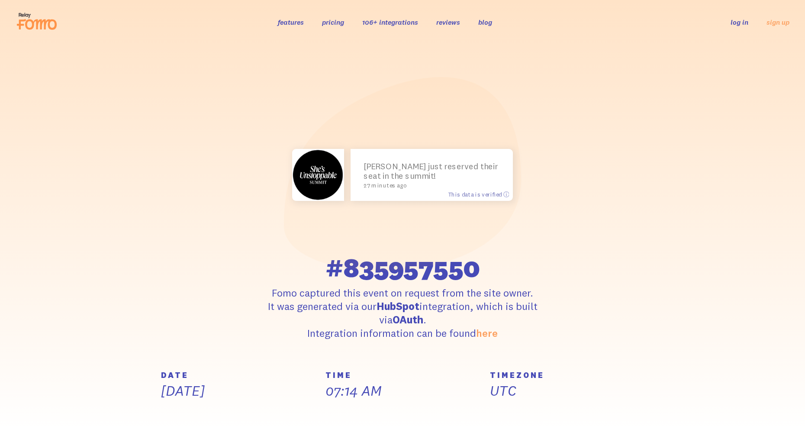
click at [309, 365] on section "[PERSON_NAME] just reserved their seat in the summit! 27 minutes ago This data …" at bounding box center [402, 207] width 805 height 327
click at [323, 389] on div "TIME 07:14 AM" at bounding box center [402, 398] width 164 height 55
click at [354, 407] on div "TIME 07:14 AM" at bounding box center [402, 398] width 164 height 55
click at [357, 422] on div "TIME 07:14 AM" at bounding box center [402, 398] width 164 height 55
click at [355, 419] on div "TIME 07:14 AM" at bounding box center [402, 398] width 164 height 55
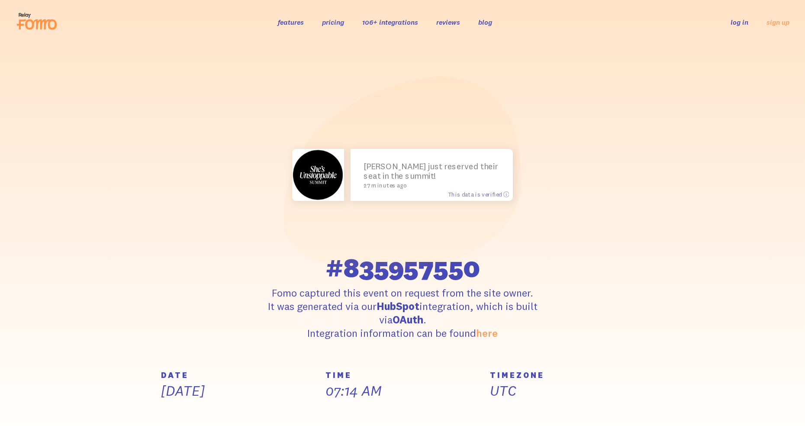
click at [376, 393] on p "07:14 AM" at bounding box center [402, 391] width 154 height 18
click at [716, 43] on header "features pricing 106+ integrations reviews blog log in sign up log in sign up" at bounding box center [402, 22] width 805 height 44
click at [742, 71] on section "[PERSON_NAME] just reserved their seat in the summit! 27 minutes ago This data …" at bounding box center [402, 207] width 805 height 327
click at [740, 87] on section "[PERSON_NAME] just reserved their seat in the summit! 27 minutes ago This data …" at bounding box center [402, 207] width 805 height 327
click at [764, 92] on section "[PERSON_NAME] just reserved their seat in the summit! 27 minutes ago This data …" at bounding box center [402, 207] width 805 height 327
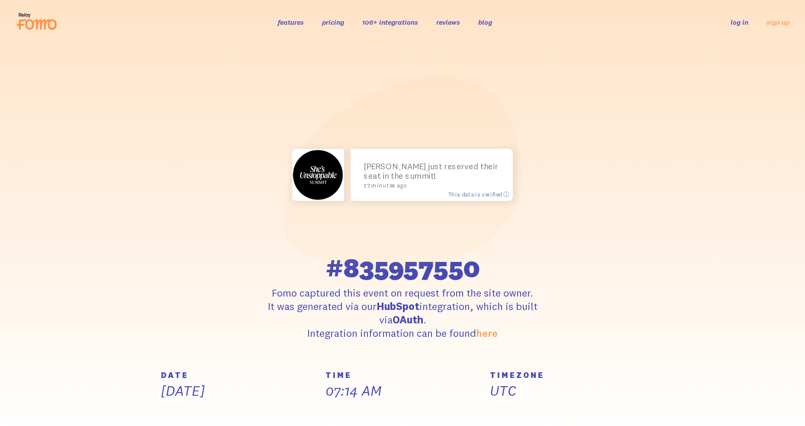
click at [768, 121] on section "[PERSON_NAME] just reserved their seat in the summit! 27 minutes ago This data …" at bounding box center [402, 207] width 805 height 327
click at [780, 158] on section "[PERSON_NAME] just reserved their seat in the summit! 27 minutes ago This data …" at bounding box center [402, 207] width 805 height 327
click at [768, 103] on section "[PERSON_NAME] just reserved their seat in the summit! 27 minutes ago This data …" at bounding box center [402, 207] width 805 height 327
click at [767, 121] on section "[PERSON_NAME] just reserved their seat in the summit! 27 minutes ago This data …" at bounding box center [402, 207] width 805 height 327
click at [770, 145] on section "[PERSON_NAME] just reserved their seat in the summit! 27 minutes ago This data …" at bounding box center [402, 207] width 805 height 327
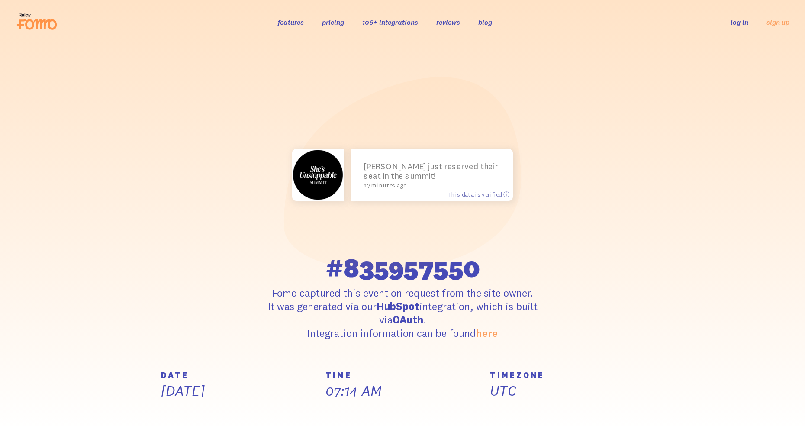
click at [774, 179] on section "[PERSON_NAME] just reserved their seat in the summit! 27 minutes ago This data …" at bounding box center [402, 207] width 805 height 327
click at [758, 193] on section "[PERSON_NAME] just reserved their seat in the summit! 27 minutes ago This data …" at bounding box center [402, 207] width 805 height 327
click at [756, 212] on section "[PERSON_NAME] just reserved their seat in the summit! 27 minutes ago This data …" at bounding box center [402, 207] width 805 height 327
click at [770, 224] on section "[PERSON_NAME] just reserved their seat in the summit! 27 minutes ago This data …" at bounding box center [402, 207] width 805 height 327
click at [781, 243] on section "[PERSON_NAME] just reserved their seat in the summit! 27 minutes ago This data …" at bounding box center [402, 207] width 805 height 327
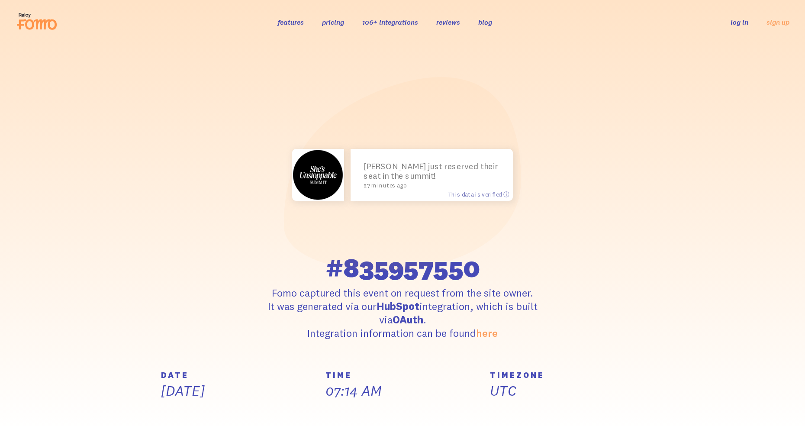
click at [785, 262] on section "[PERSON_NAME] just reserved their seat in the summit! 27 minutes ago This data …" at bounding box center [402, 207] width 805 height 327
click at [802, 285] on section "[PERSON_NAME] just reserved their seat in the summit! 27 minutes ago This data …" at bounding box center [402, 207] width 805 height 327
click at [32, 196] on section "[PERSON_NAME] just reserved their seat in the summit! 27 minutes ago This data …" at bounding box center [402, 207] width 805 height 327
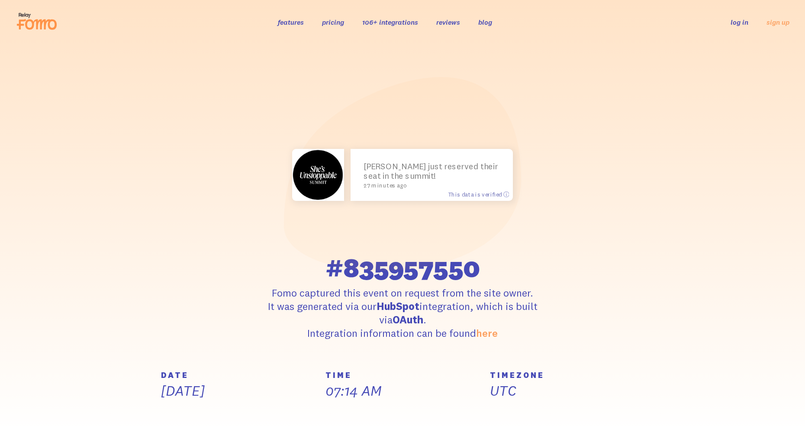
click at [22, 218] on section "[PERSON_NAME] just reserved their seat in the summit! 27 minutes ago This data …" at bounding box center [402, 207] width 805 height 327
click at [36, 220] on section "[PERSON_NAME] just reserved their seat in the summit! 27 minutes ago This data …" at bounding box center [402, 207] width 805 height 327
click at [32, 240] on section "[PERSON_NAME] just reserved their seat in the summit! 27 minutes ago This data …" at bounding box center [402, 207] width 805 height 327
click at [6, 347] on section "[PERSON_NAME] just reserved their seat in the summit! 27 minutes ago This data …" at bounding box center [402, 207] width 805 height 327
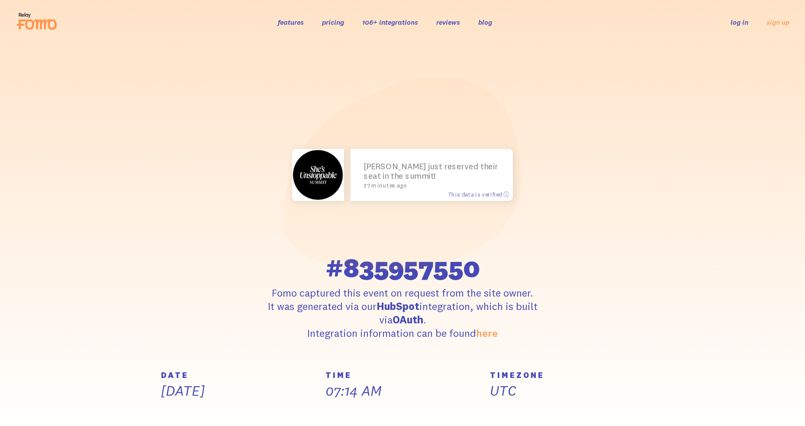
click at [18, 321] on section "[PERSON_NAME] just reserved their seat in the summit! 27 minutes ago This data …" at bounding box center [402, 207] width 805 height 327
click at [36, 345] on section "[PERSON_NAME] just reserved their seat in the summit! 27 minutes ago This data …" at bounding box center [402, 207] width 805 height 327
click at [49, 371] on section "[PERSON_NAME] just reserved their seat in the summit! 27 minutes ago This data …" at bounding box center [402, 207] width 805 height 327
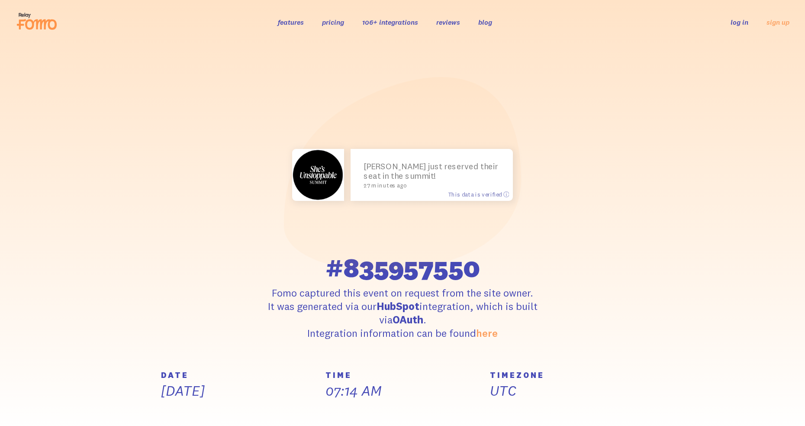
click at [172, 397] on p "[DATE]" at bounding box center [238, 391] width 154 height 18
click at [167, 420] on div "DATE [DATE]" at bounding box center [238, 398] width 164 height 55
click at [191, 419] on div "DATE [DATE]" at bounding box center [238, 398] width 164 height 55
click at [160, 414] on div "DATE [DATE]" at bounding box center [238, 398] width 164 height 55
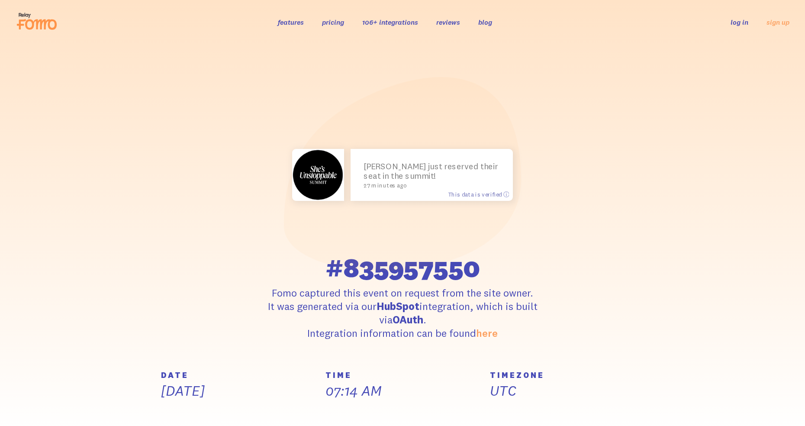
click at [172, 416] on div "DATE [DATE]" at bounding box center [238, 398] width 164 height 55
click at [165, 418] on div "DATE [DATE]" at bounding box center [238, 398] width 164 height 55
click at [251, 412] on div "DATE [DATE]" at bounding box center [238, 398] width 164 height 55
click at [248, 408] on div "DATE [DATE]" at bounding box center [238, 398] width 164 height 55
click at [230, 405] on div "DATE [DATE]" at bounding box center [238, 398] width 164 height 55
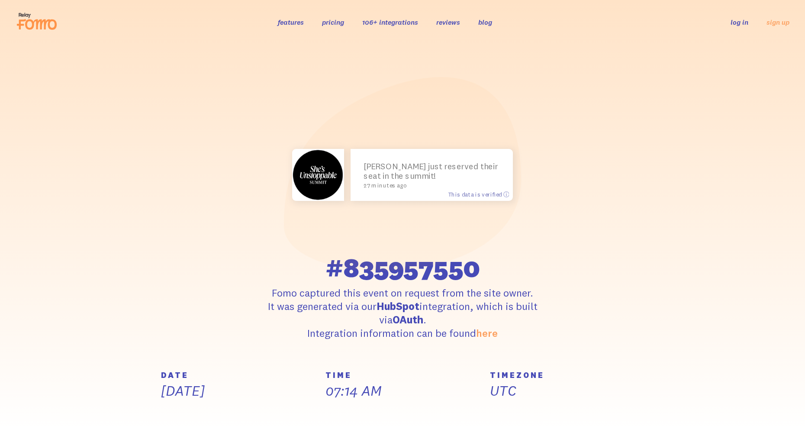
click at [235, 412] on div "DATE [DATE]" at bounding box center [238, 398] width 164 height 55
click at [266, 418] on div "DATE [DATE]" at bounding box center [238, 398] width 164 height 55
click at [413, 419] on div "TIME 07:14 AM" at bounding box center [402, 398] width 164 height 55
click at [406, 406] on div "TIME 07:14 AM" at bounding box center [402, 398] width 164 height 55
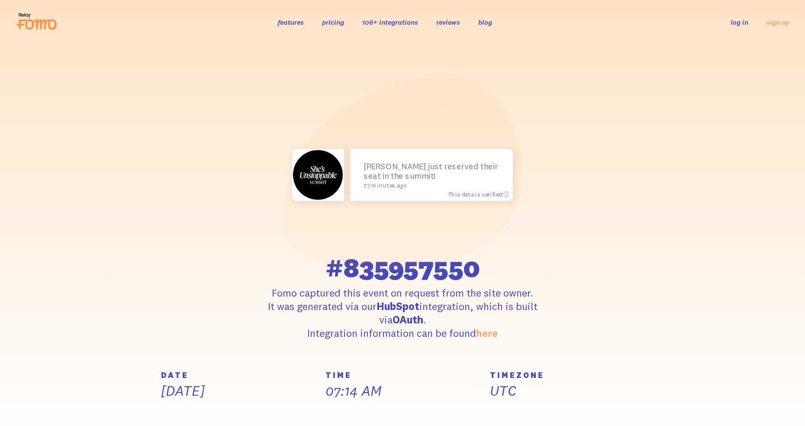
click at [382, 417] on div "TIME 07:14 AM" at bounding box center [402, 398] width 164 height 55
click at [414, 401] on div "TIME 07:14 AM" at bounding box center [402, 398] width 164 height 55
click at [411, 423] on div "TIME 07:14 AM" at bounding box center [402, 398] width 164 height 55
click at [399, 407] on div "TIME 07:14 AM" at bounding box center [402, 398] width 164 height 55
click at [419, 412] on div "TIME 07:14 AM" at bounding box center [402, 398] width 164 height 55
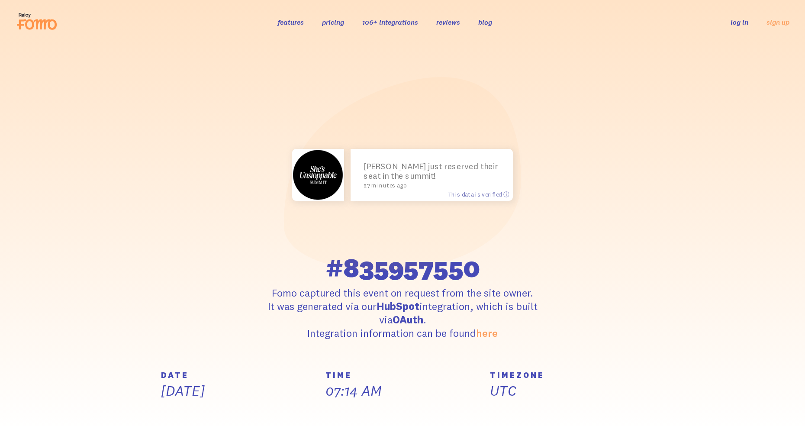
click at [435, 422] on div "TIME 07:14 AM" at bounding box center [402, 398] width 164 height 55
click at [411, 418] on div "TIME 07:14 AM" at bounding box center [402, 398] width 164 height 55
click at [407, 410] on div "TIME 07:14 AM" at bounding box center [402, 398] width 164 height 55
click at [454, 379] on h5 "TIME" at bounding box center [402, 375] width 154 height 8
click at [521, 419] on div "TIMEZONE UTC" at bounding box center [567, 398] width 164 height 55
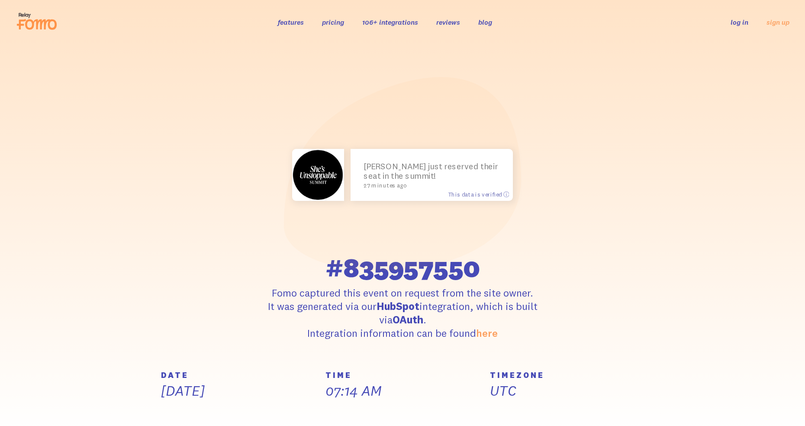
click at [486, 412] on div "TIMEZONE UTC" at bounding box center [567, 398] width 164 height 55
click at [502, 414] on div "TIMEZONE UTC" at bounding box center [567, 398] width 164 height 55
click at [495, 402] on div "TIMEZONE UTC" at bounding box center [567, 398] width 164 height 55
click at [493, 408] on div "TIMEZONE UTC" at bounding box center [567, 398] width 164 height 55
click at [434, 421] on div "TIME 07:14 AM" at bounding box center [402, 398] width 164 height 55
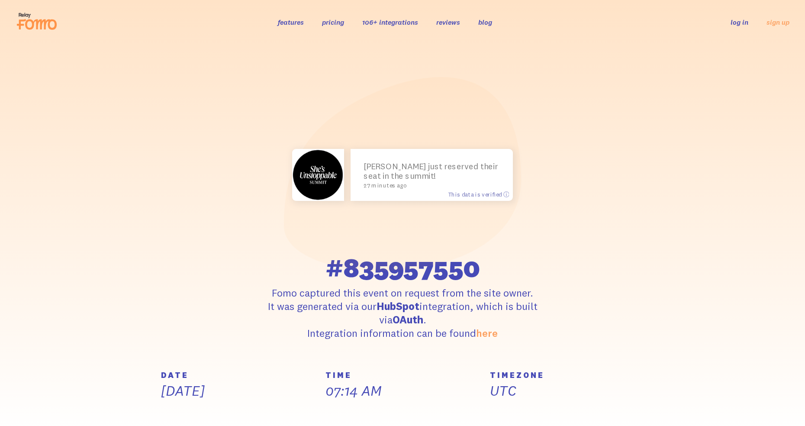
click at [441, 419] on div "TIME 07:14 AM" at bounding box center [402, 398] width 164 height 55
click at [408, 407] on div "TIME 07:14 AM" at bounding box center [402, 398] width 164 height 55
click at [407, 414] on div "TIME 07:14 AM" at bounding box center [402, 398] width 164 height 55
click at [363, 400] on div "TIME 07:14 AM" at bounding box center [402, 398] width 164 height 55
click at [386, 422] on div "TIME 07:14 AM" at bounding box center [402, 398] width 164 height 55
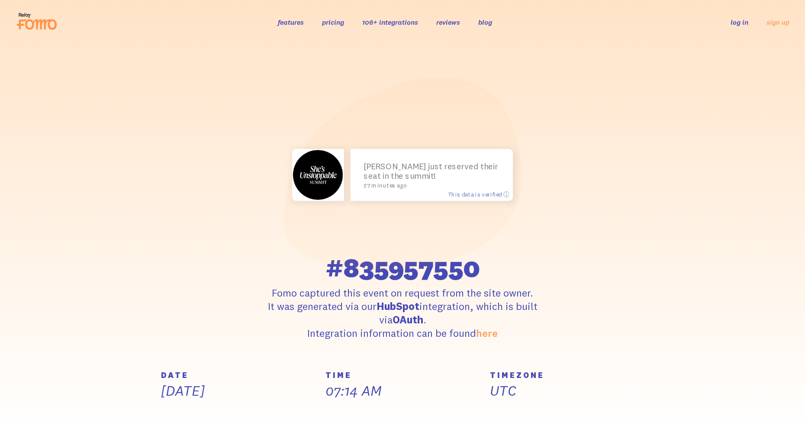
click at [374, 415] on div "TIME 07:14 AM" at bounding box center [402, 398] width 164 height 55
click at [328, 407] on div "TIME 07:14 AM" at bounding box center [402, 398] width 164 height 55
click at [331, 416] on div "TIME 07:14 AM" at bounding box center [402, 398] width 164 height 55
click at [382, 400] on div "TIME 07:14 AM" at bounding box center [402, 398] width 164 height 55
click at [380, 401] on div "TIME 07:14 AM" at bounding box center [402, 398] width 164 height 55
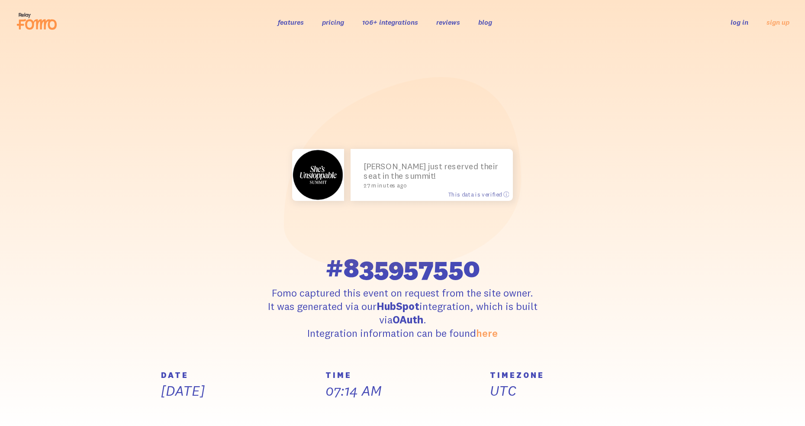
click at [377, 408] on div "TIME 07:14 AM" at bounding box center [402, 398] width 164 height 55
click at [375, 415] on div "TIME 07:14 AM" at bounding box center [402, 398] width 164 height 55
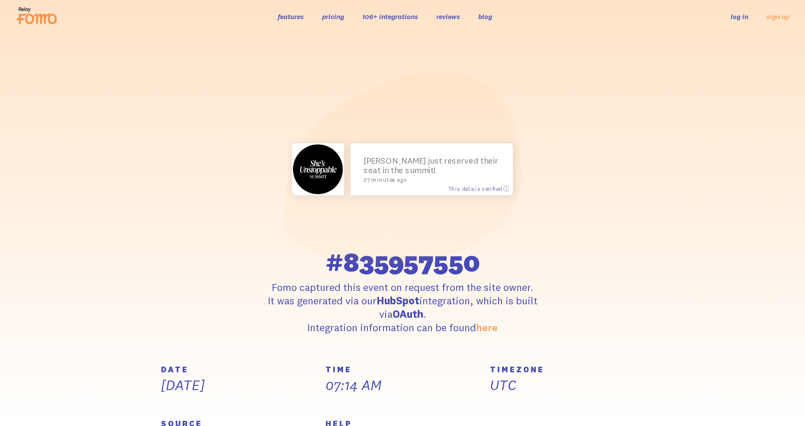
scroll to position [6, 0]
